Goal: Transaction & Acquisition: Purchase product/service

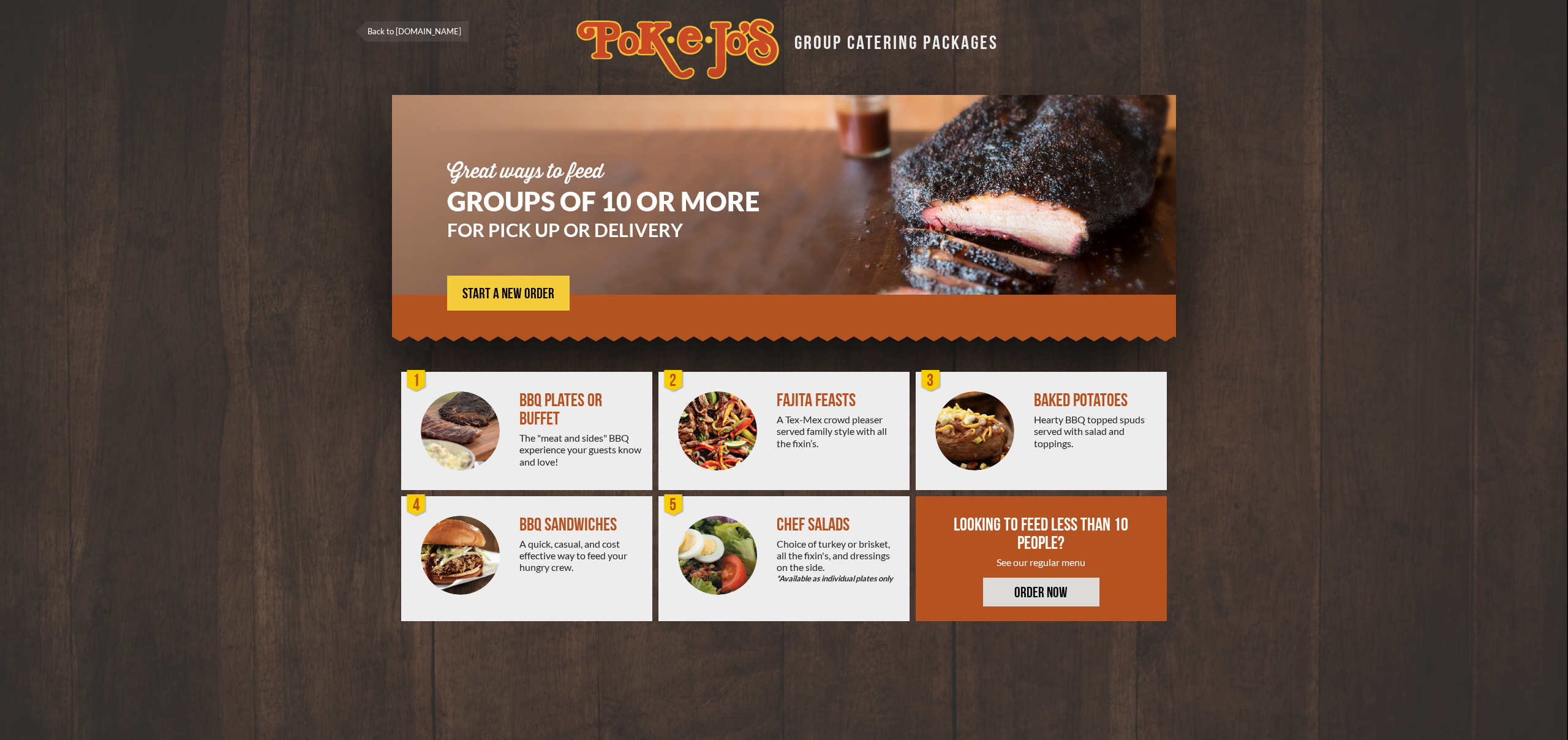
click at [1050, 399] on div "BAKED POTATOES" at bounding box center [1095, 400] width 123 height 18
click at [996, 418] on img at bounding box center [975, 430] width 79 height 79
click at [731, 578] on img at bounding box center [717, 554] width 79 height 79
click at [547, 304] on link "START A NEW ORDER" at bounding box center [508, 293] width 122 height 35
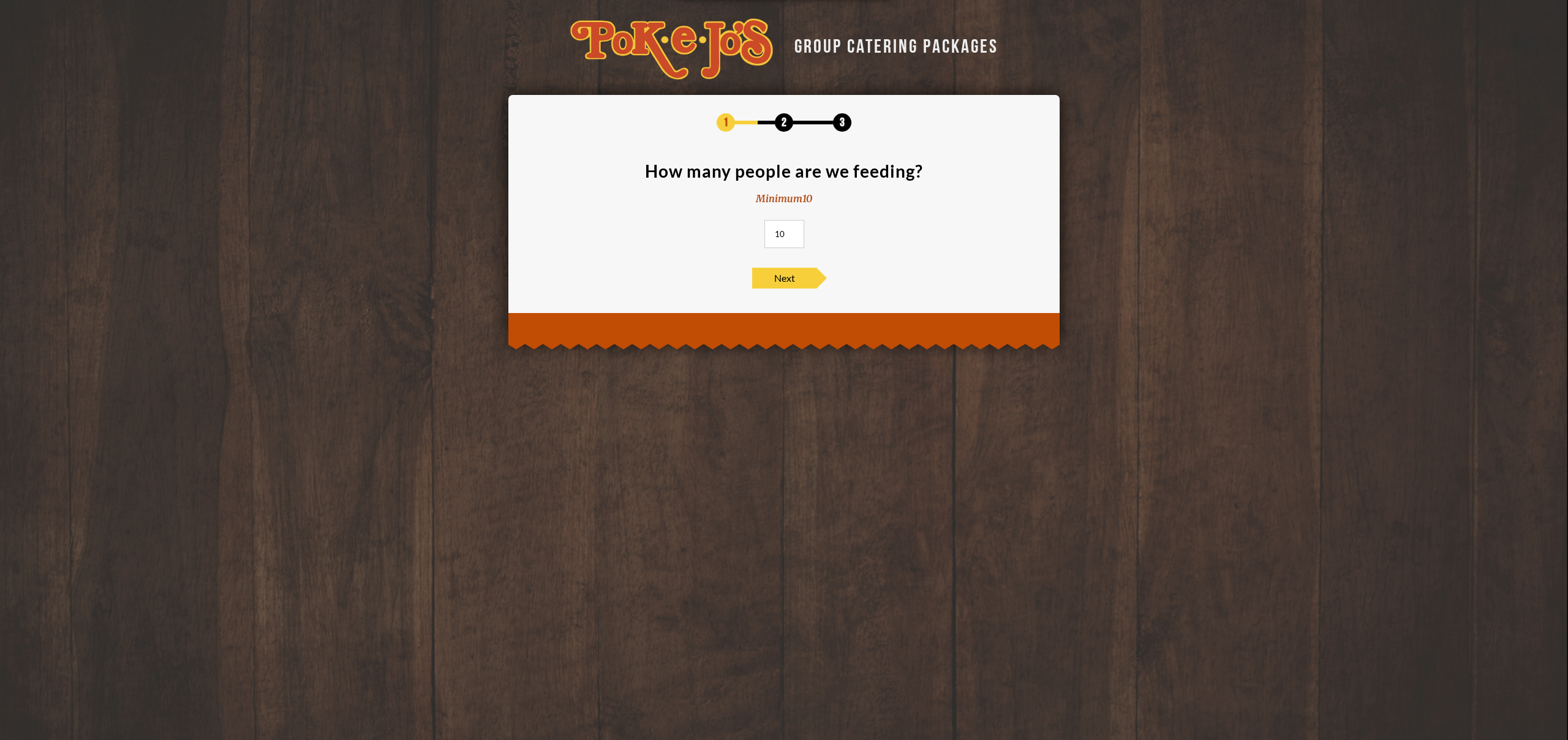
click at [781, 234] on input "10" at bounding box center [784, 234] width 40 height 28
type input "40"
click at [774, 285] on span "Next" at bounding box center [784, 278] width 64 height 21
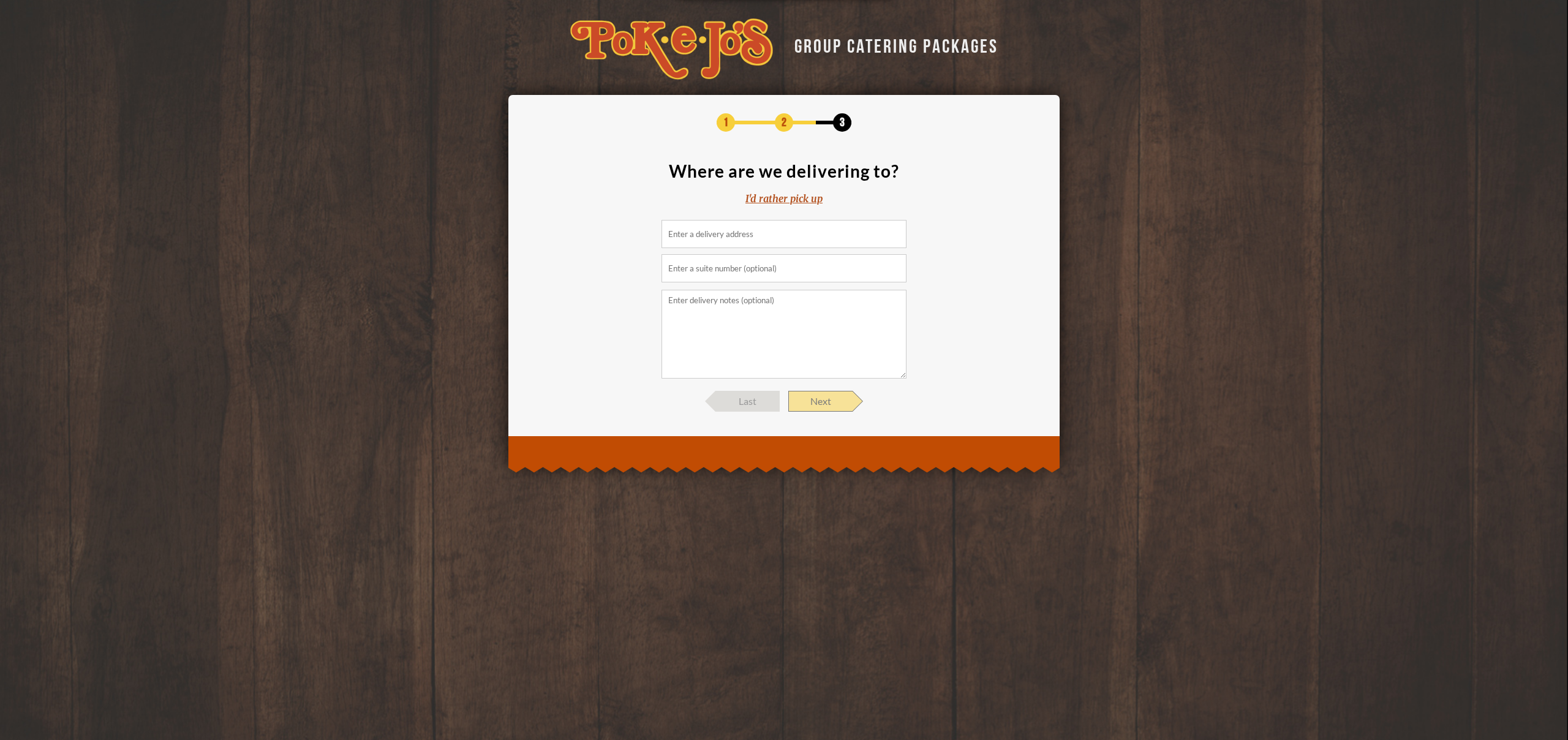
click at [820, 399] on span "Next" at bounding box center [820, 400] width 64 height 21
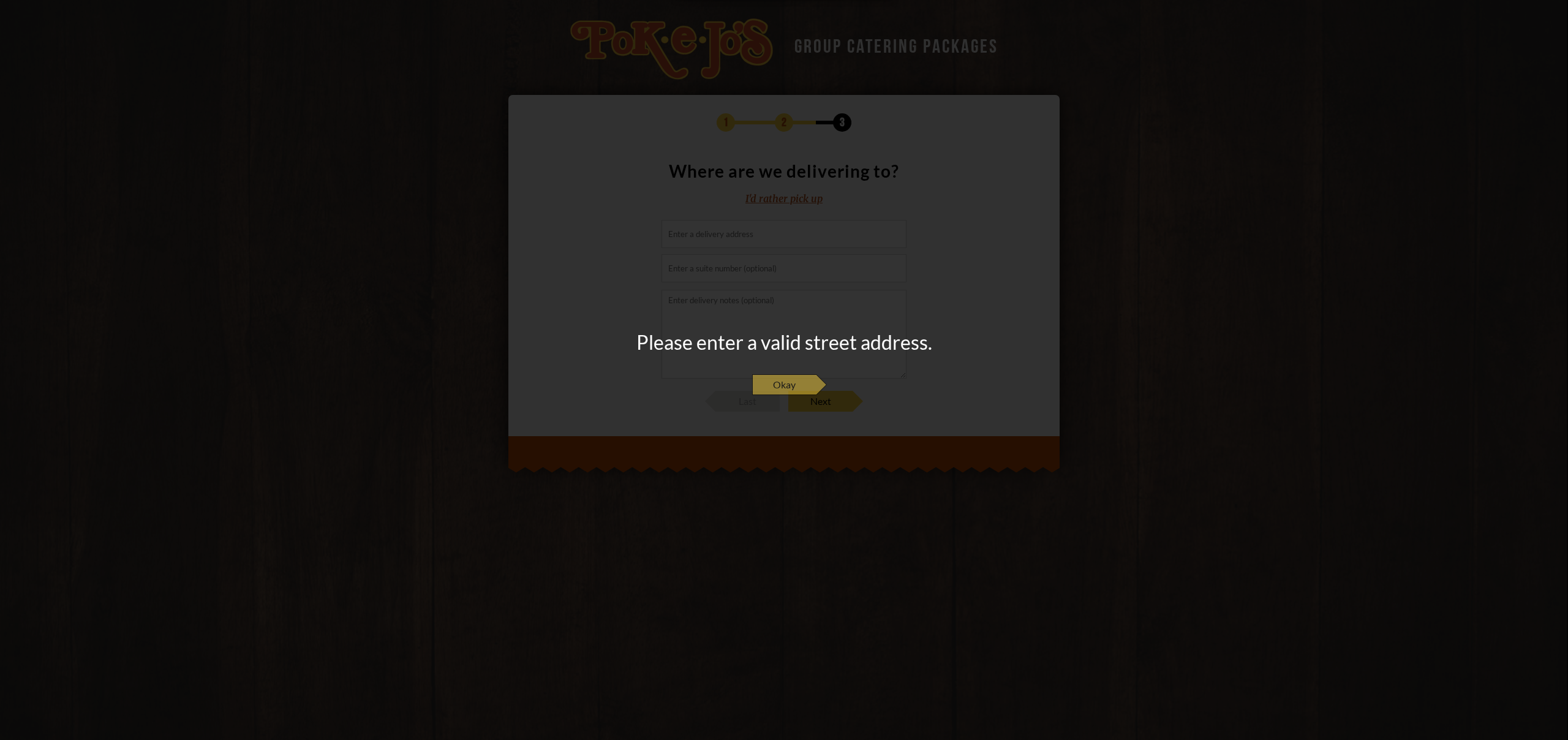
click at [791, 385] on span "Okay" at bounding box center [784, 384] width 64 height 21
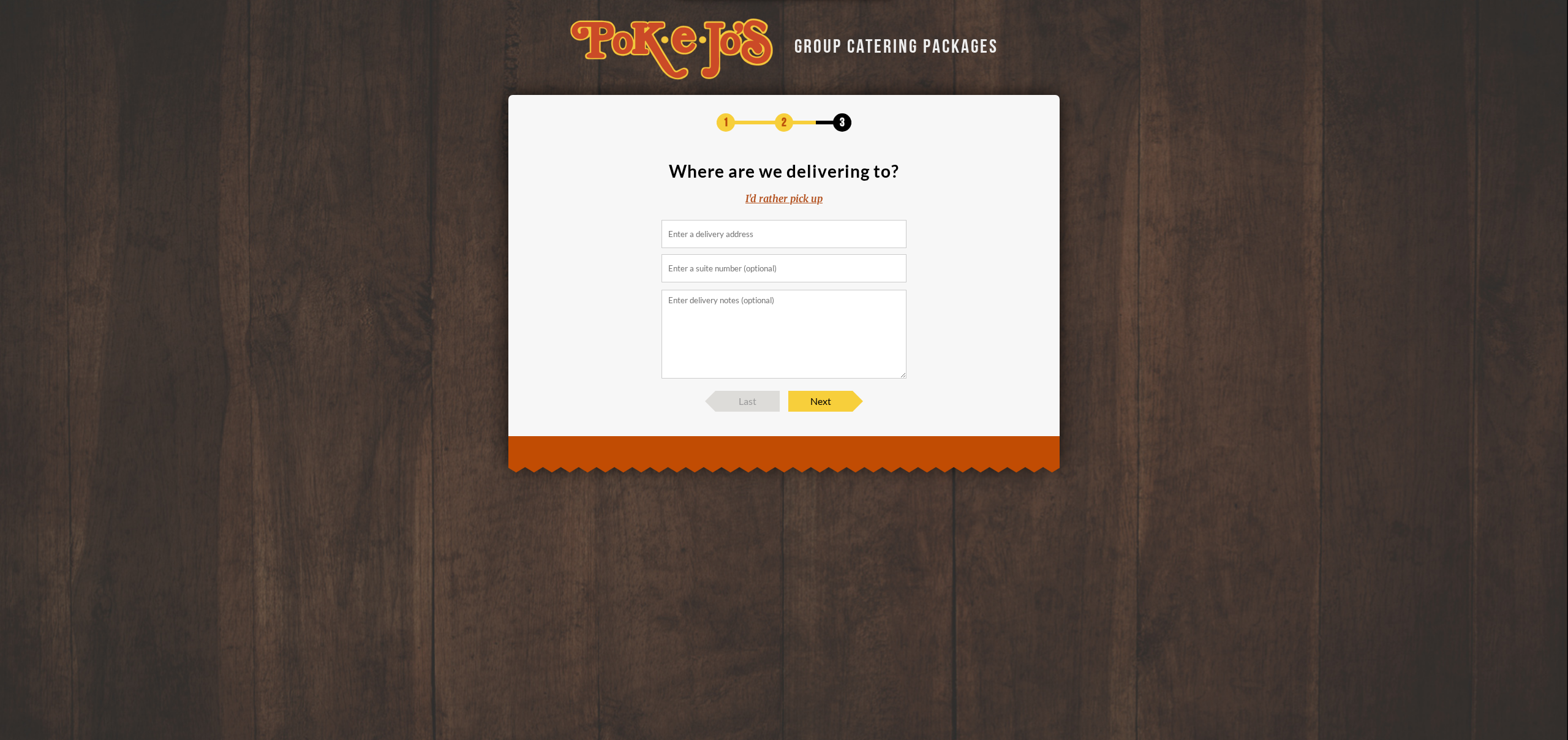
click at [802, 203] on div "I'd rather pick up" at bounding box center [784, 199] width 77 height 14
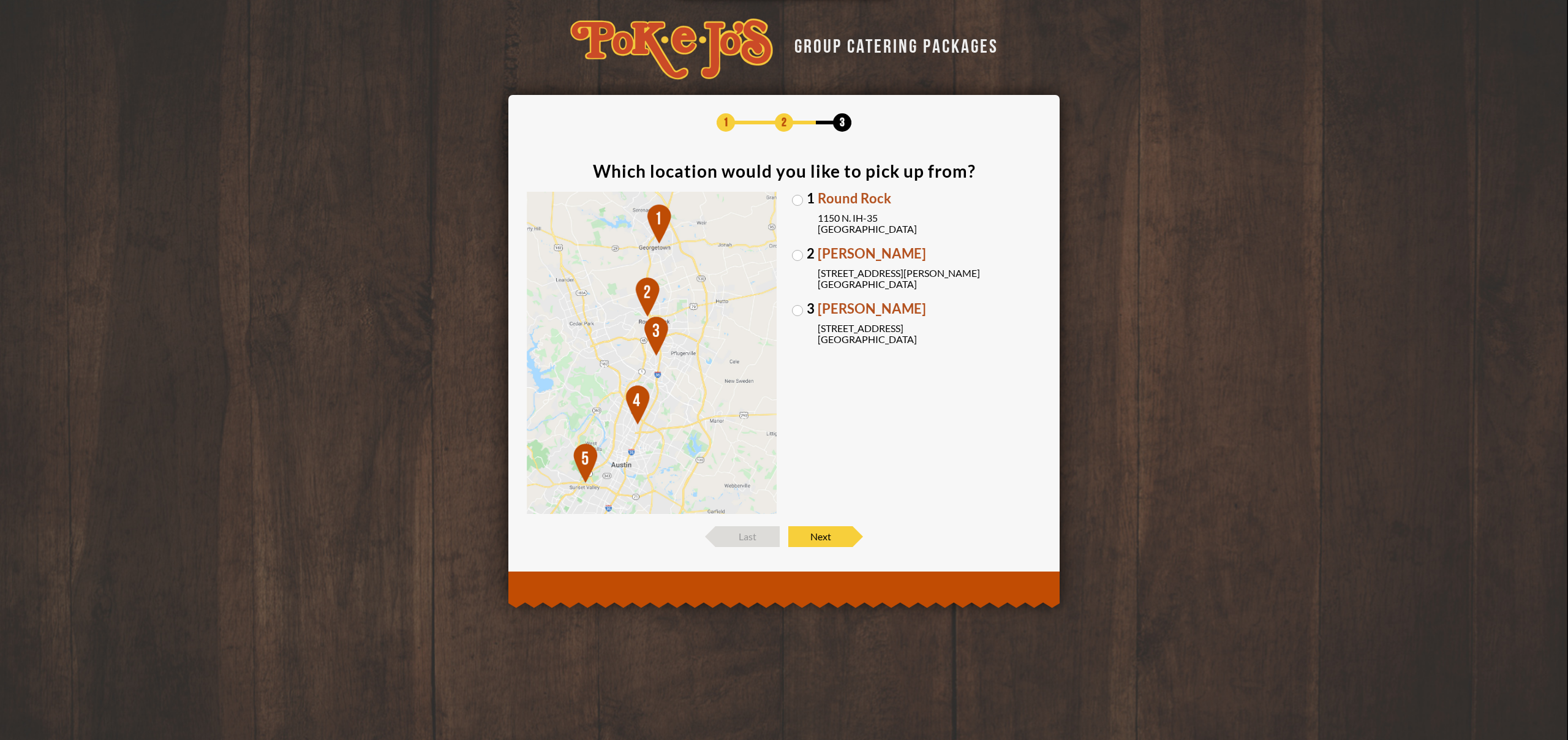
click at [641, 400] on img at bounding box center [652, 353] width 250 height 322
click at [802, 313] on label "3 Brodie Oaks 4109 S. Capitol of TX Hwy Austin, TX 78704" at bounding box center [917, 322] width 250 height 43
click at [0, 0] on input "3 Brodie Oaks 4109 S. Capitol of TX Hwy Austin, TX 78704" at bounding box center [0, 0] width 0 height 0
click at [801, 257] on label "2 Parmer Lane 2121 Parmer Lane Austin, TX 78727" at bounding box center [917, 268] width 250 height 43
click at [0, 0] on input "2 Parmer Lane 2121 Parmer Lane Austin, TX 78727" at bounding box center [0, 0] width 0 height 0
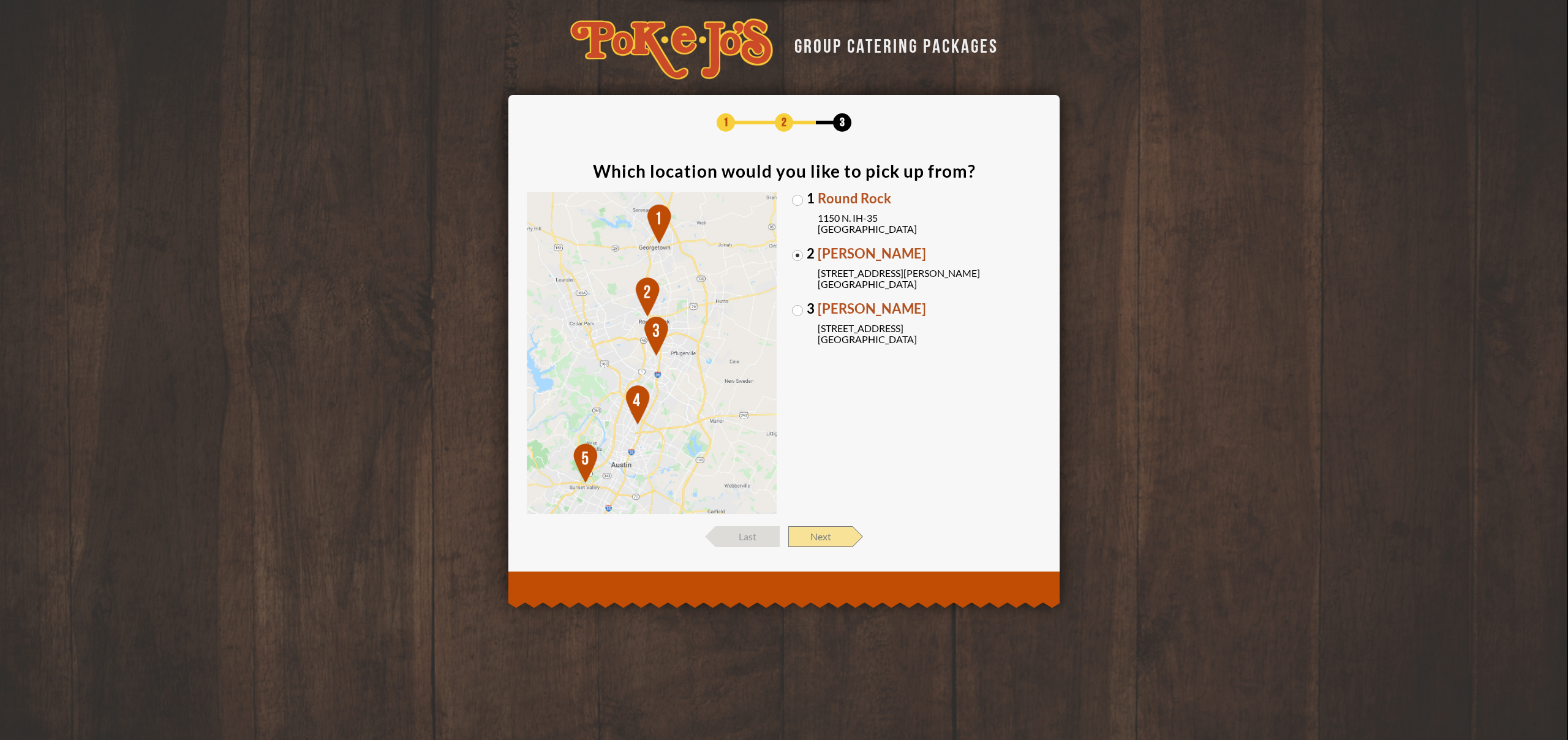
click at [808, 533] on span "Next" at bounding box center [820, 536] width 64 height 21
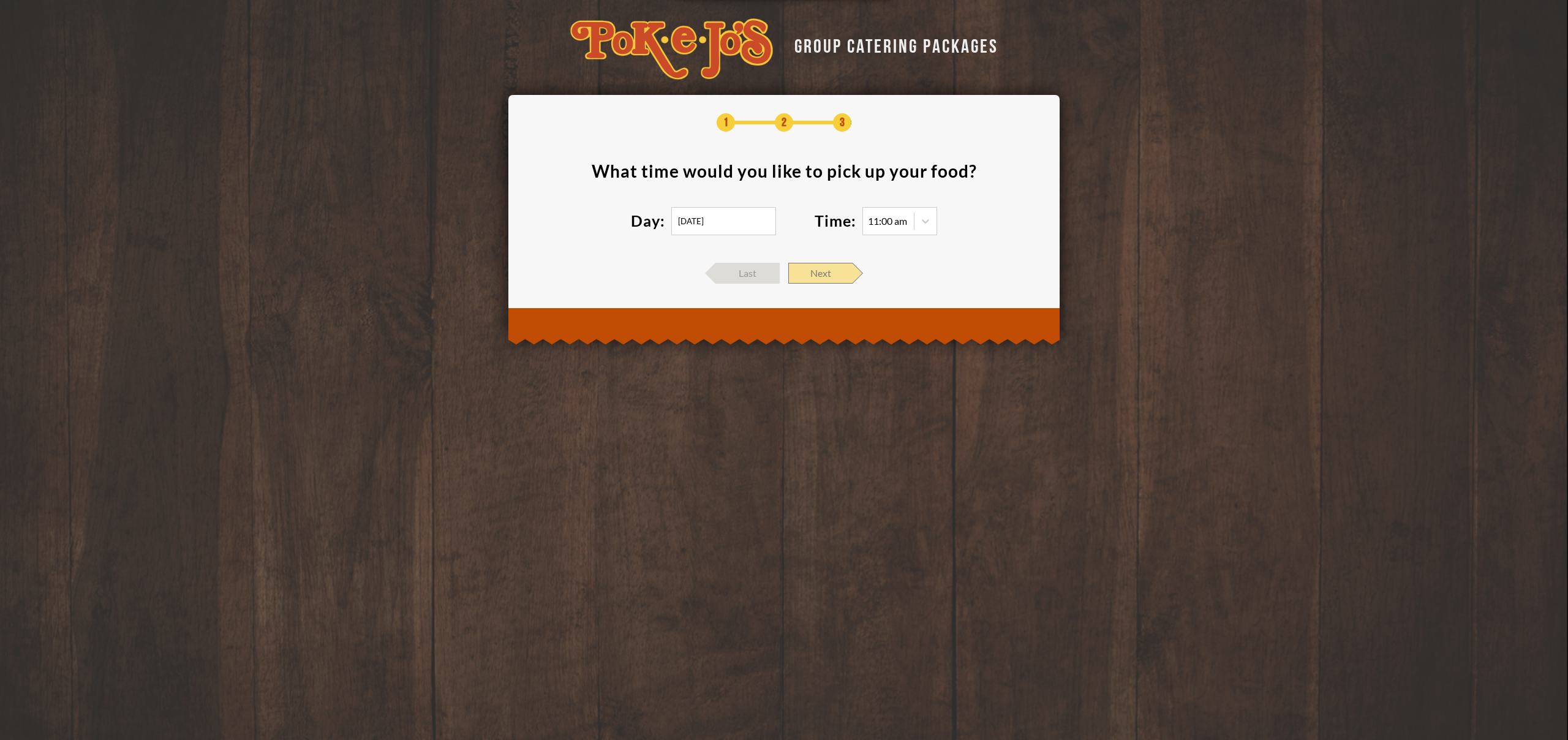
click at [813, 278] on span "Next" at bounding box center [820, 273] width 64 height 21
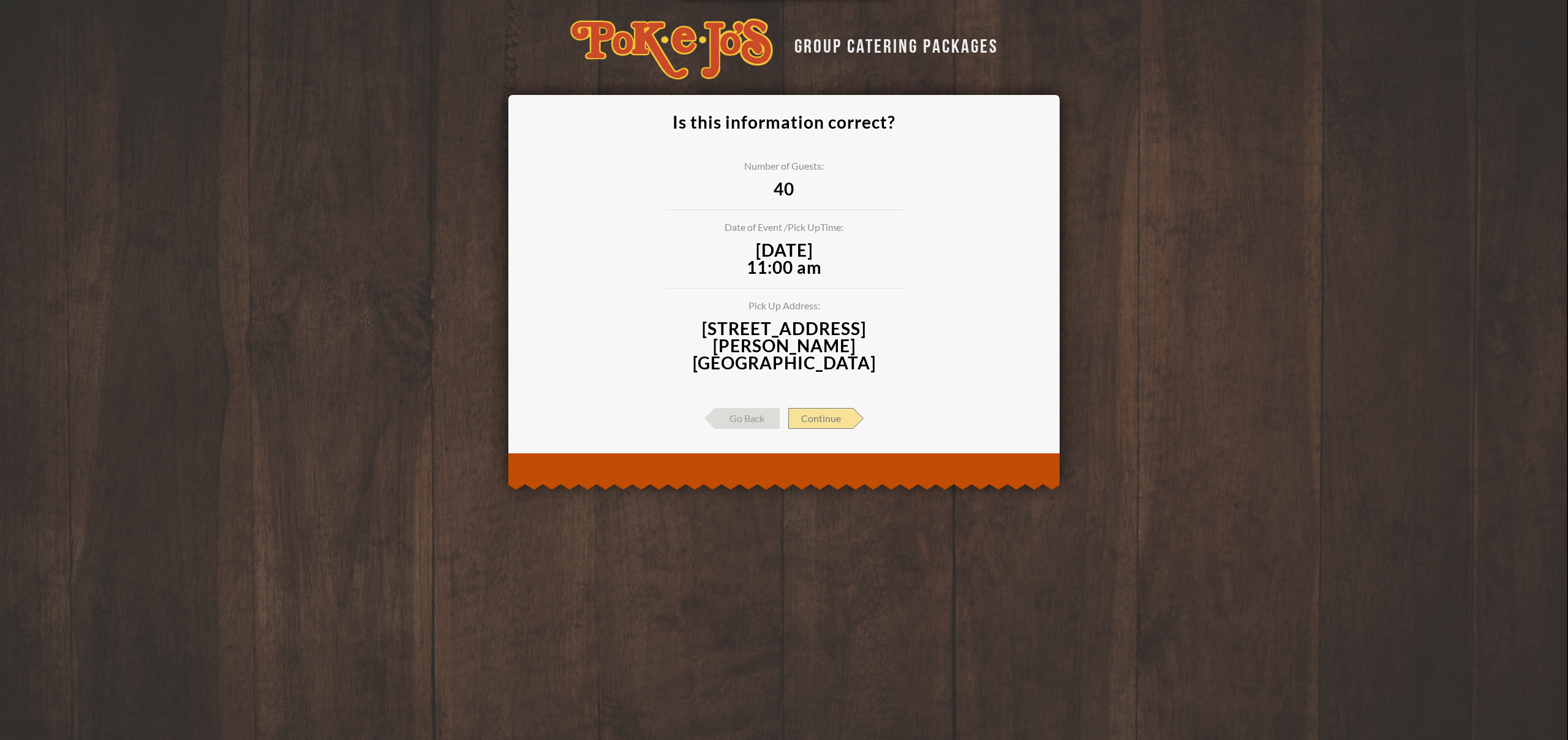
click at [813, 408] on span "Continue" at bounding box center [821, 418] width 65 height 21
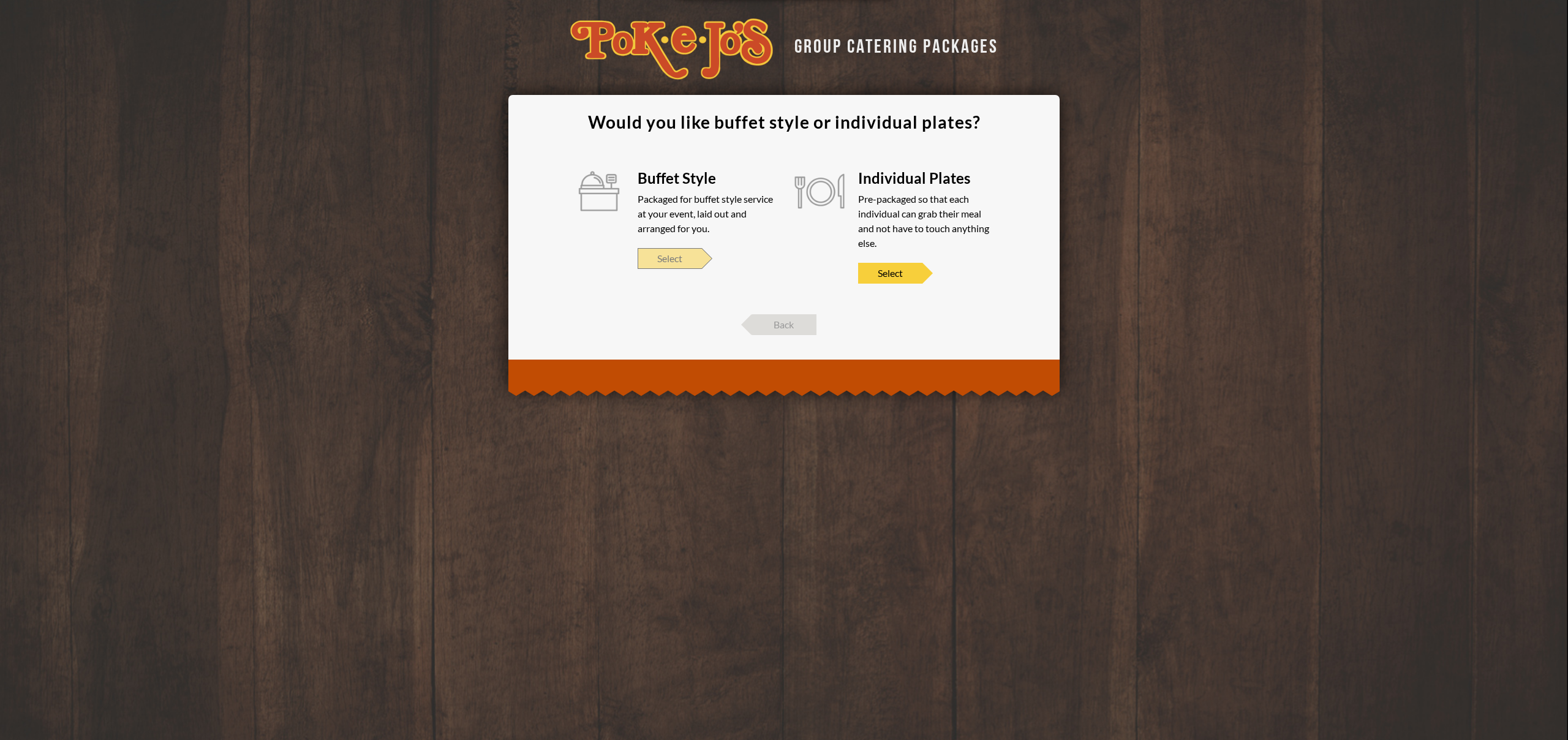
click at [688, 264] on span "Select" at bounding box center [669, 258] width 64 height 21
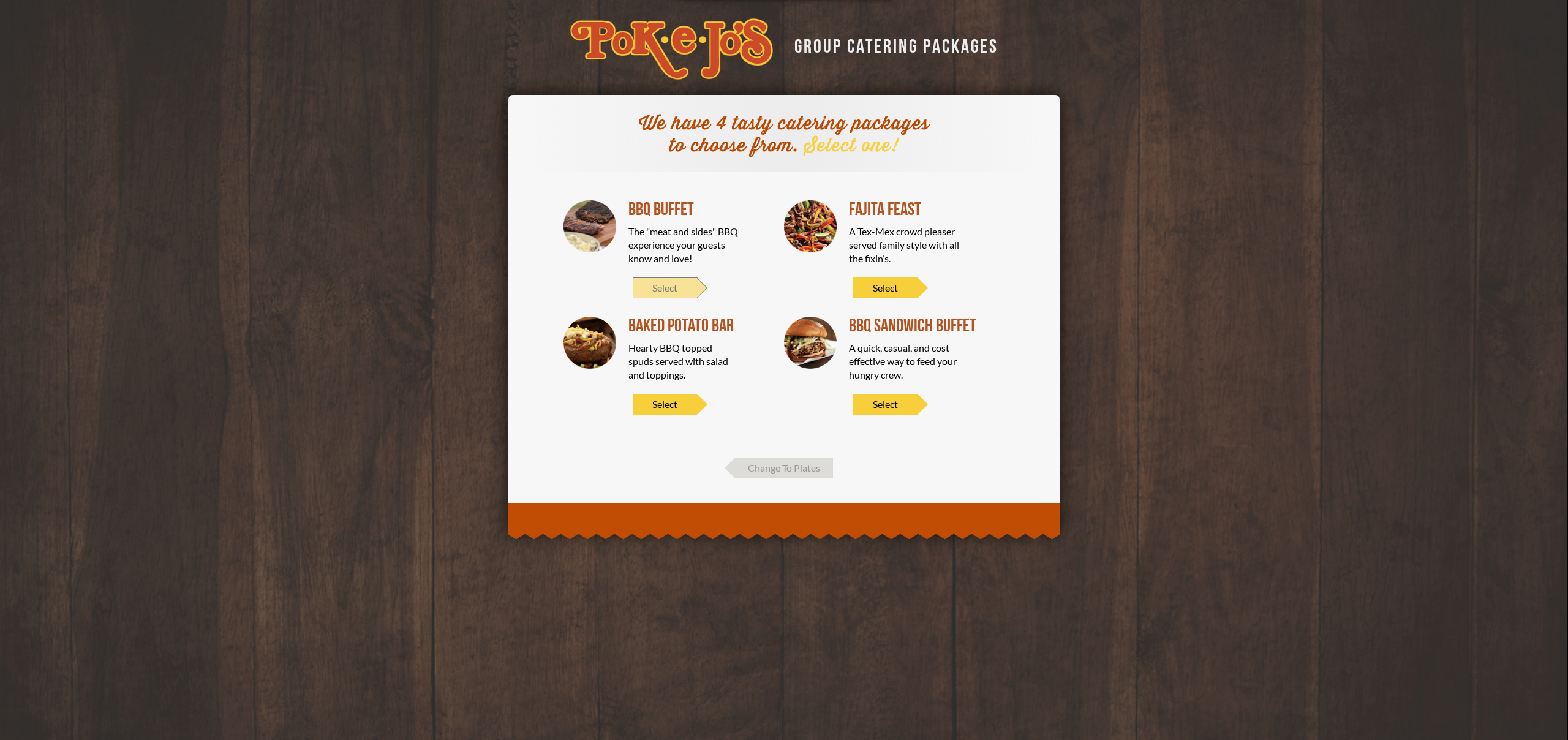
click at [684, 286] on span "Select" at bounding box center [665, 287] width 64 height 21
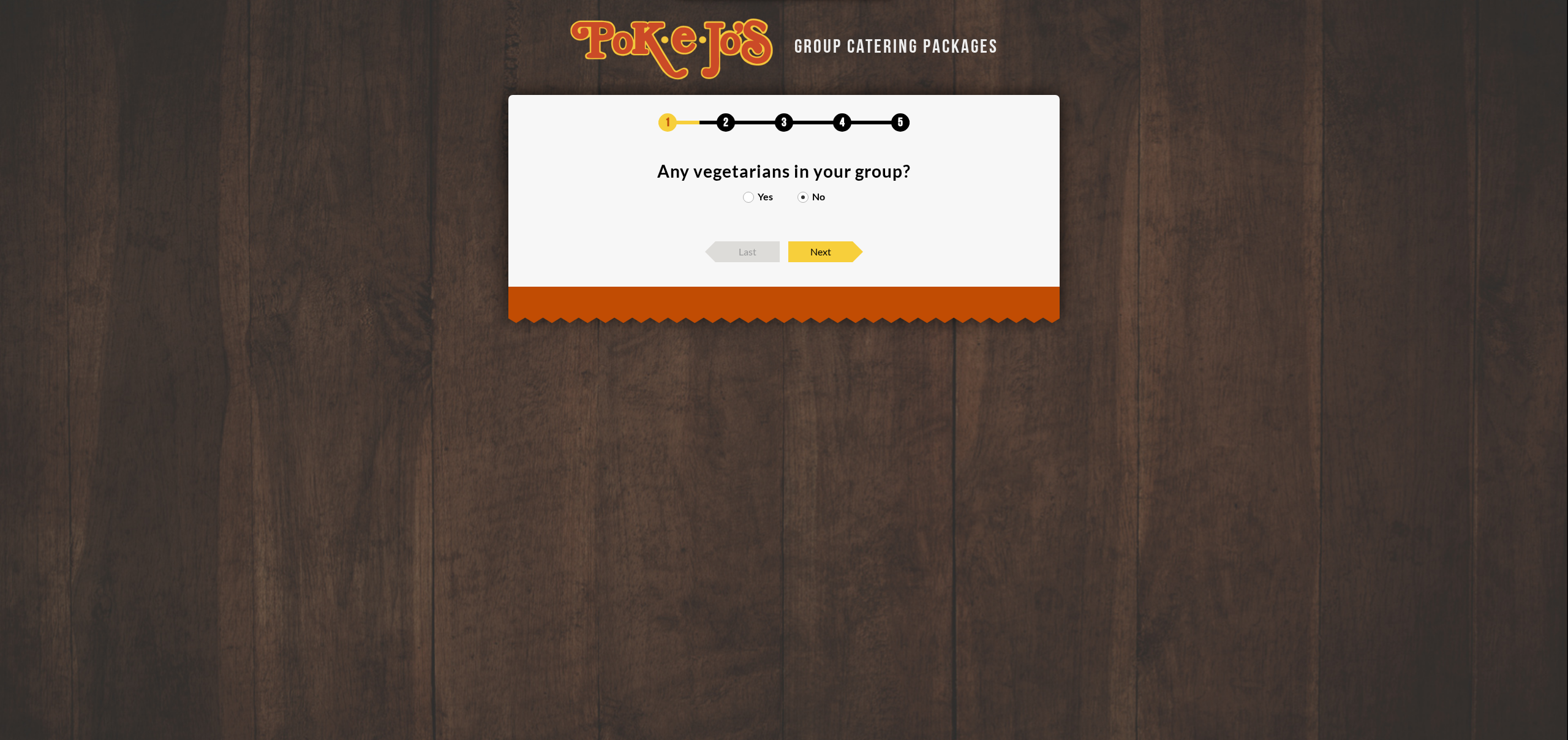
click at [751, 197] on label "Yes" at bounding box center [757, 197] width 30 height 10
click at [0, 0] on input "Yes" at bounding box center [0, 0] width 0 height 0
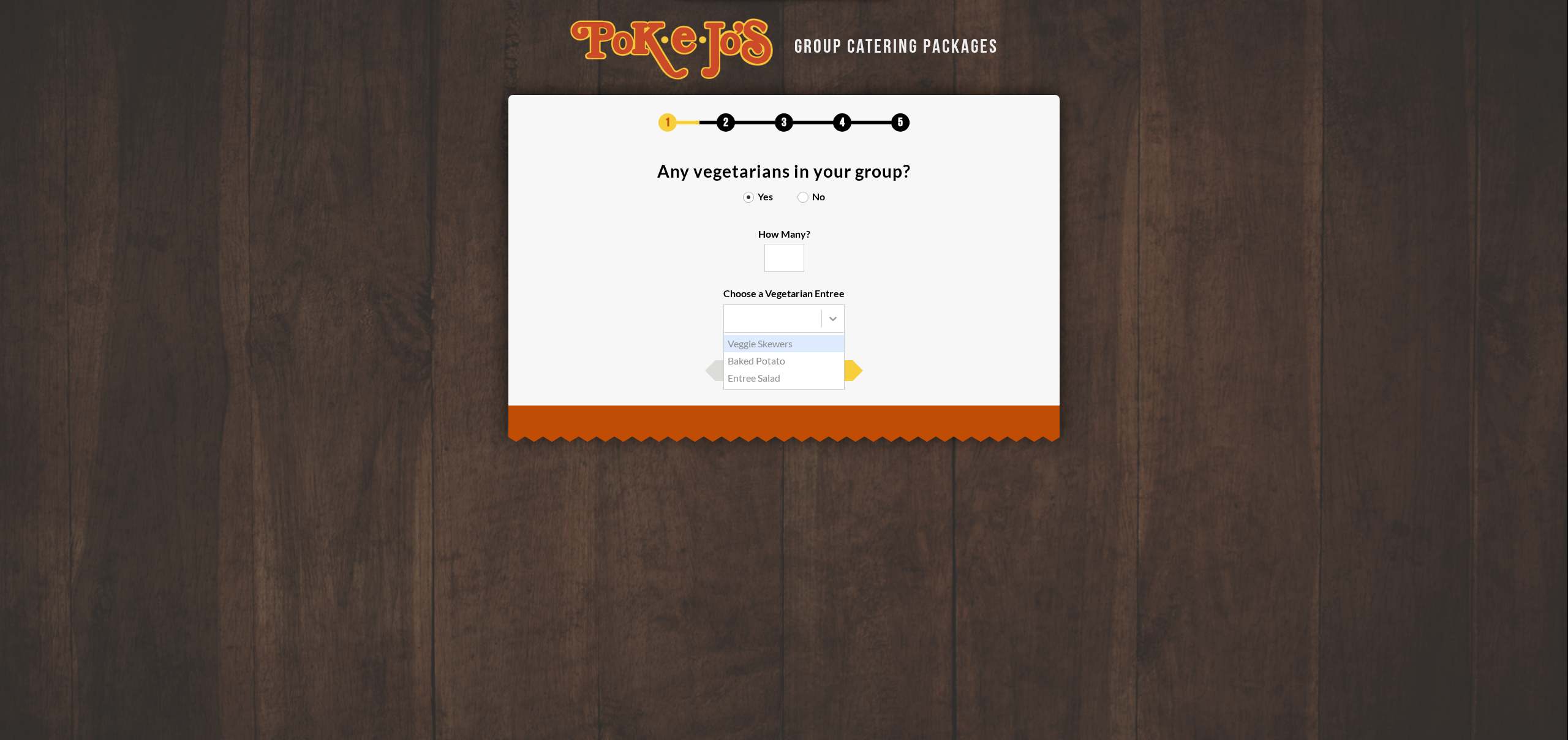
click at [840, 322] on div at bounding box center [832, 318] width 22 height 22
click at [0, 0] on input "Choose a Vegetarian Entree Veggie Skewers Baked Potato Entree Salad" at bounding box center [0, 0] width 0 height 0
click at [919, 287] on section "Any vegetarians in your group? Yes No How Many? Choose a Vegetarian Entree Vegg…" at bounding box center [784, 255] width 515 height 186
